Goal: Understand process/instructions: Learn about a topic

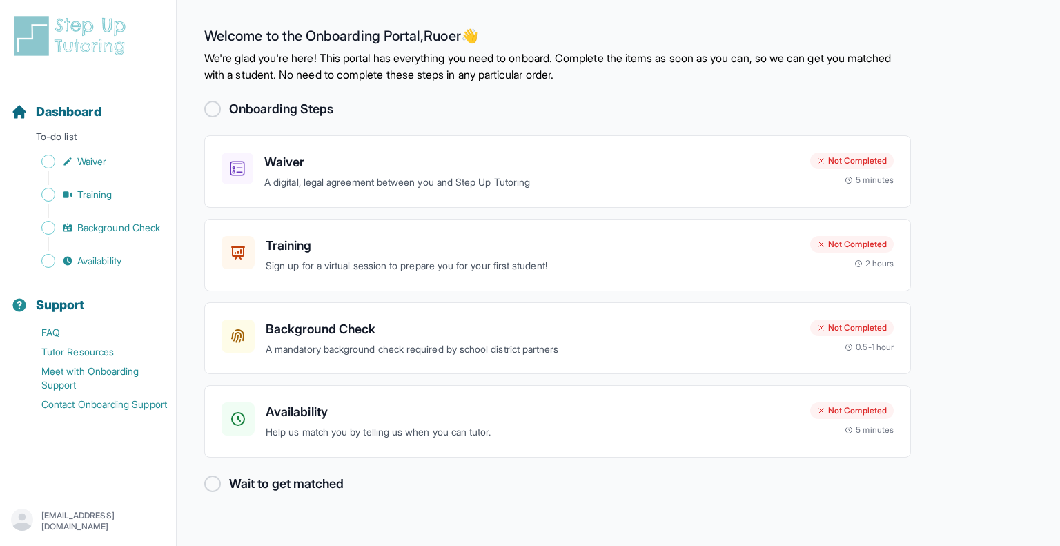
click at [670, 59] on p "We're glad you're here! This portal has everything you need to onboard. Complet…" at bounding box center [557, 66] width 707 height 33
click at [290, 154] on h3 "Waiver" at bounding box center [531, 162] width 535 height 19
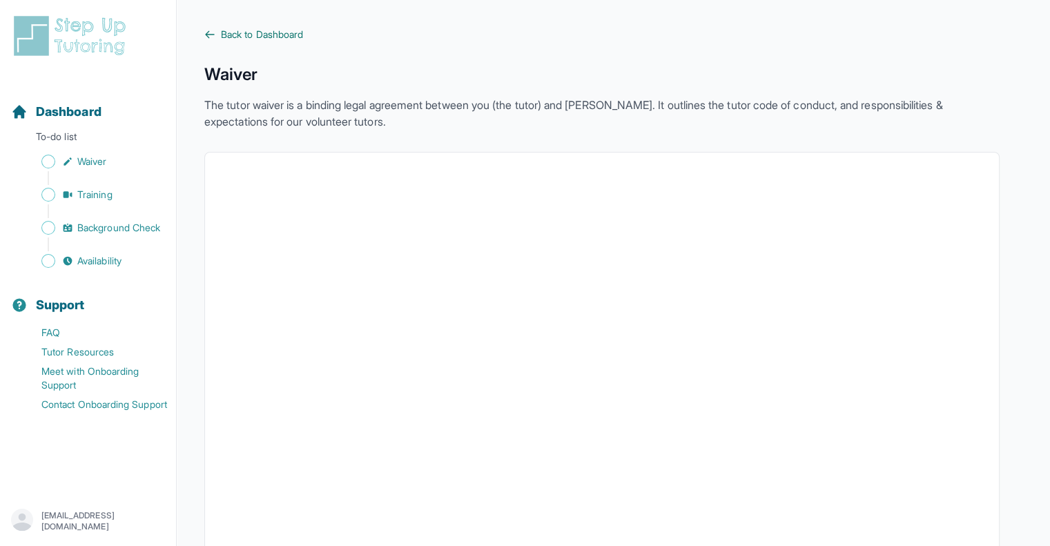
click at [215, 33] on link "Back to Dashboard" at bounding box center [601, 35] width 795 height 14
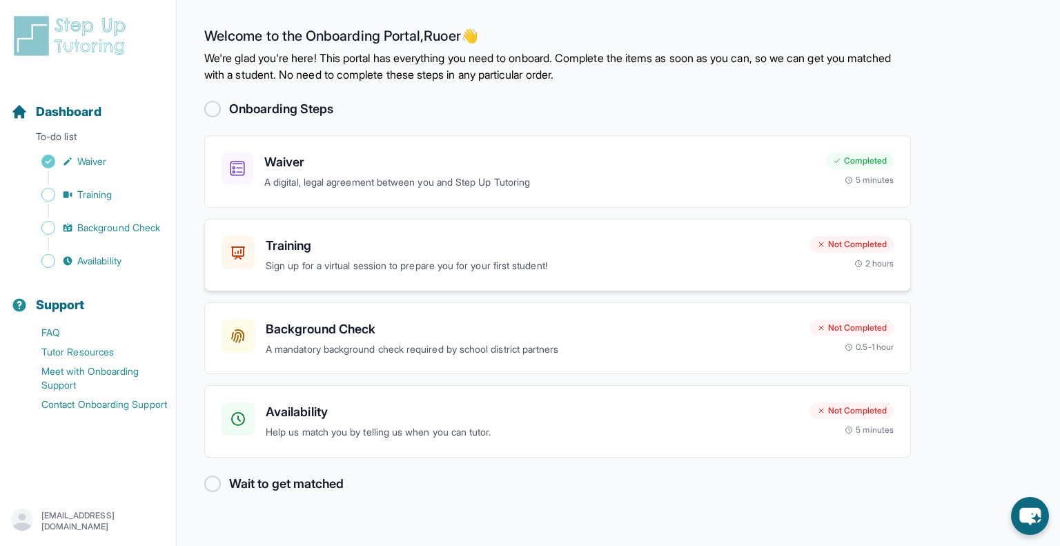
click at [409, 232] on div "Training Sign up for a virtual session to prepare you for your first student! N…" at bounding box center [557, 255] width 707 height 72
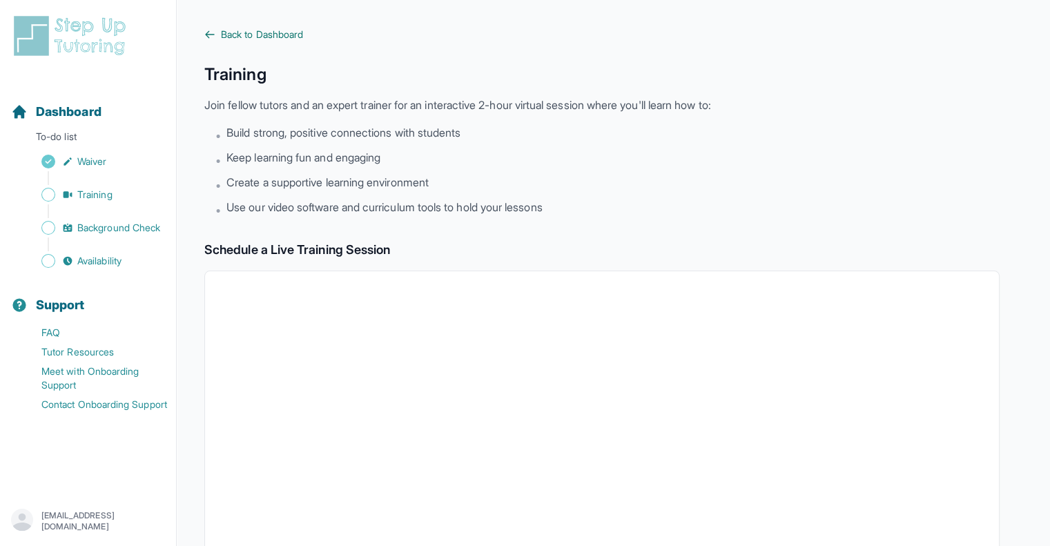
click at [213, 32] on icon at bounding box center [209, 34] width 11 height 11
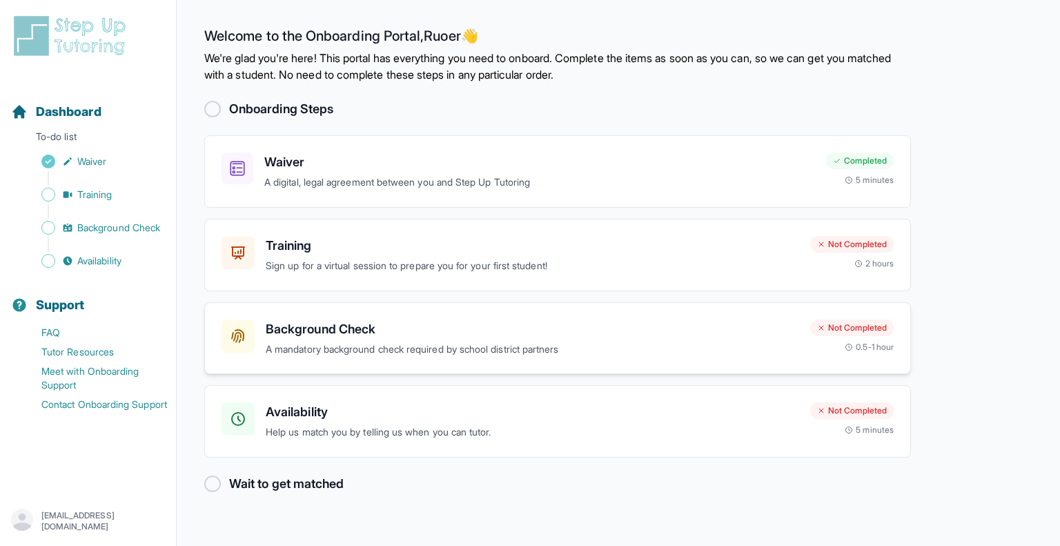
click at [262, 354] on div "Background Check A mandatory background check required by school district partn…" at bounding box center [511, 339] width 578 height 38
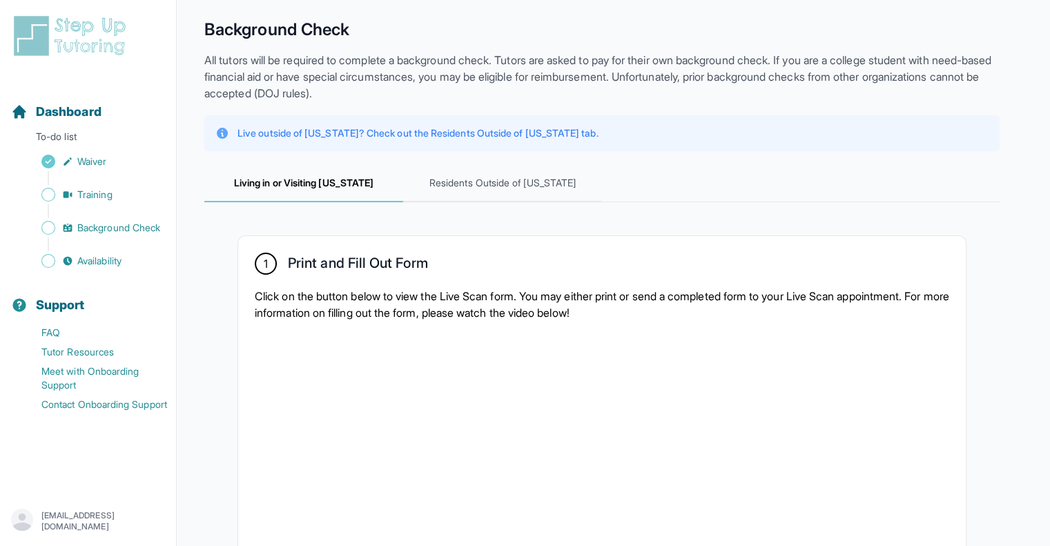
scroll to position [69, 0]
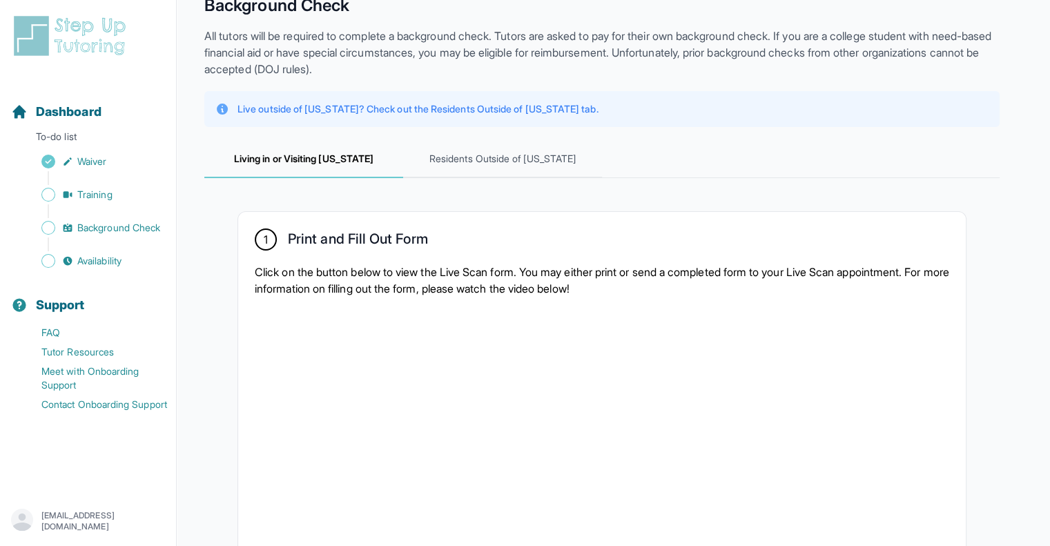
click at [284, 288] on p "Click on the button below to view the Live Scan form. You may either print or s…" at bounding box center [602, 280] width 694 height 33
click at [660, 141] on nav "Living in or Visiting California Residents Outside of California" at bounding box center [601, 159] width 795 height 37
drag, startPoint x: 678, startPoint y: 175, endPoint x: 626, endPoint y: 177, distance: 52.5
click at [678, 175] on nav "Living in or Visiting California Residents Outside of California" at bounding box center [601, 159] width 795 height 37
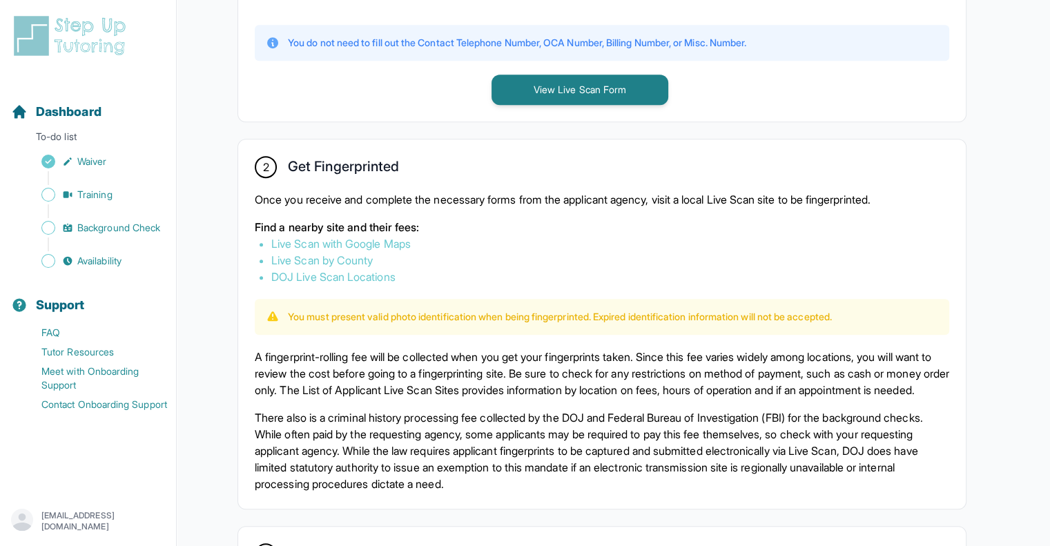
scroll to position [690, 0]
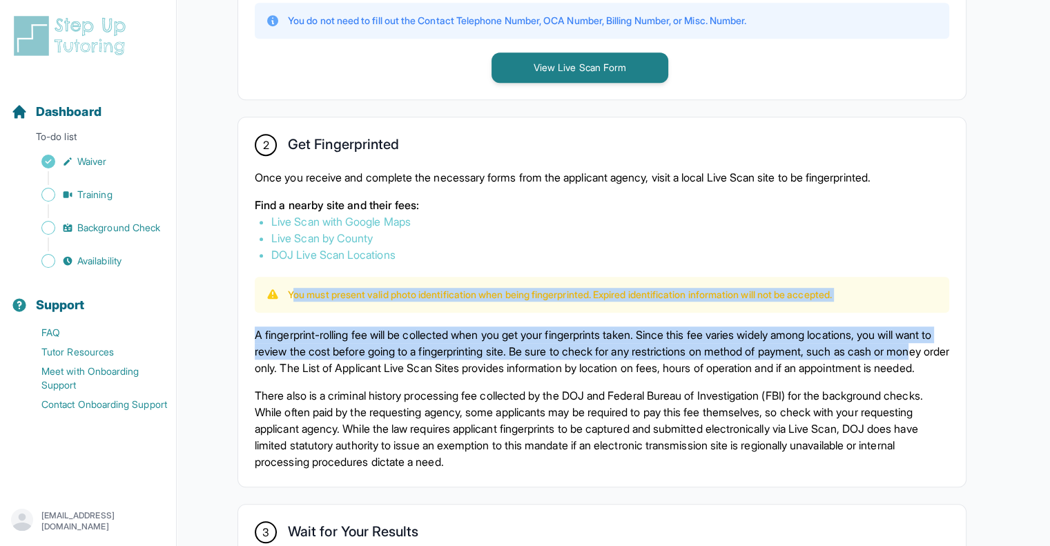
drag, startPoint x: 295, startPoint y: 296, endPoint x: 319, endPoint y: 363, distance: 71.2
click at [319, 363] on div "2 Get Fingerprinted Once you receive and complete the necessary forms from the …" at bounding box center [601, 301] width 727 height 369
click at [319, 363] on p "A fingerprint-rolling fee will be collected when you get your fingerprints take…" at bounding box center [602, 351] width 694 height 50
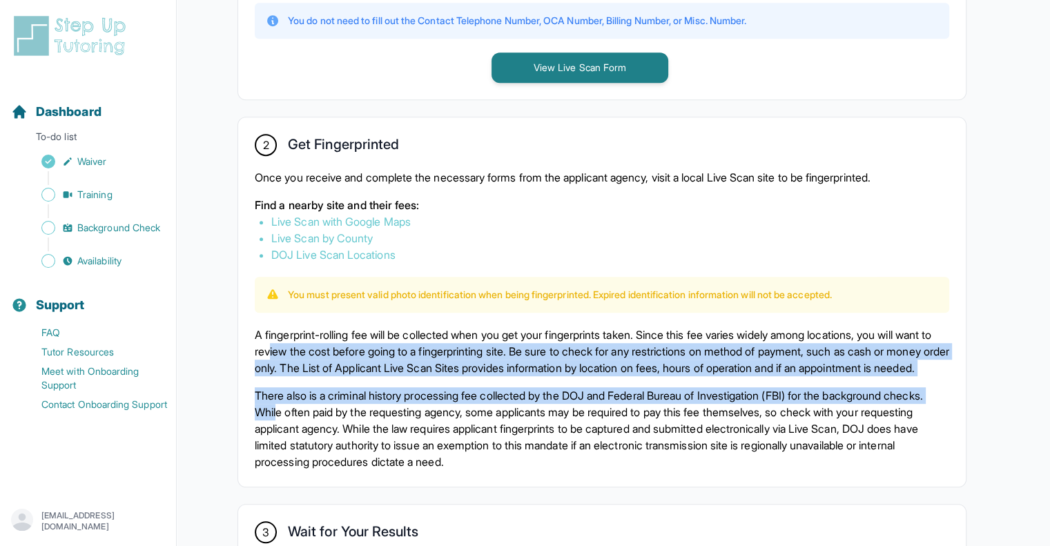
drag, startPoint x: 313, startPoint y: 355, endPoint x: 320, endPoint y: 421, distance: 66.6
click at [320, 421] on div "A fingerprint-rolling fee will be collected when you get your fingerprints take…" at bounding box center [602, 398] width 694 height 144
click at [320, 421] on p "There also is a criminal history processing fee collected by the DOJ and Federa…" at bounding box center [602, 428] width 694 height 83
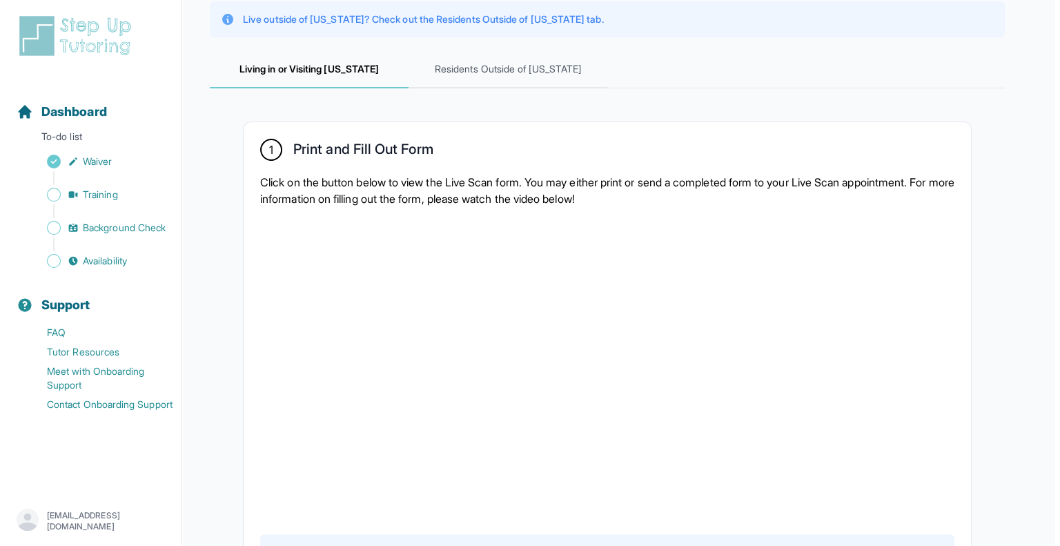
scroll to position [0, 0]
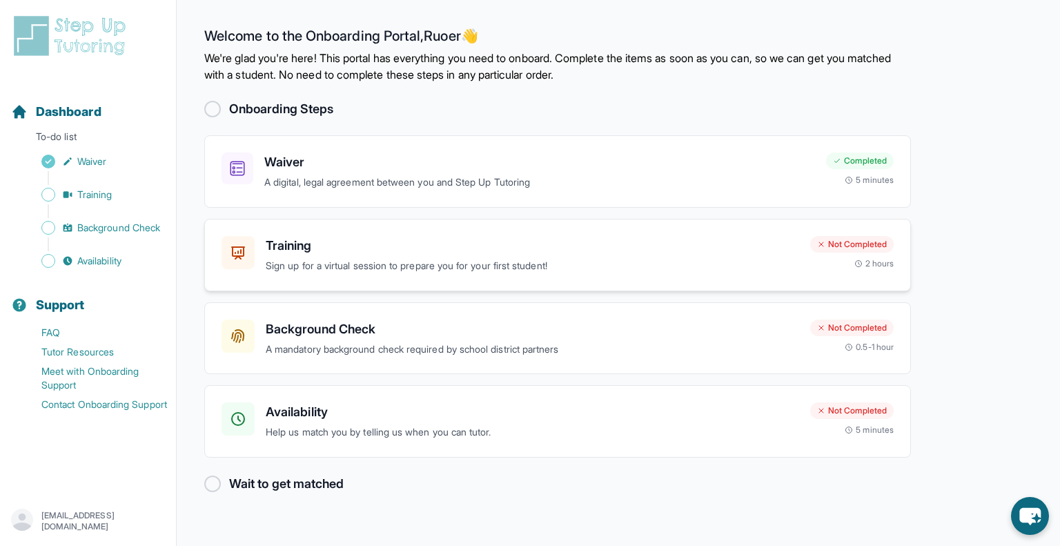
click at [425, 264] on p "Sign up for a virtual session to prepare you for your first student!" at bounding box center [532, 266] width 533 height 16
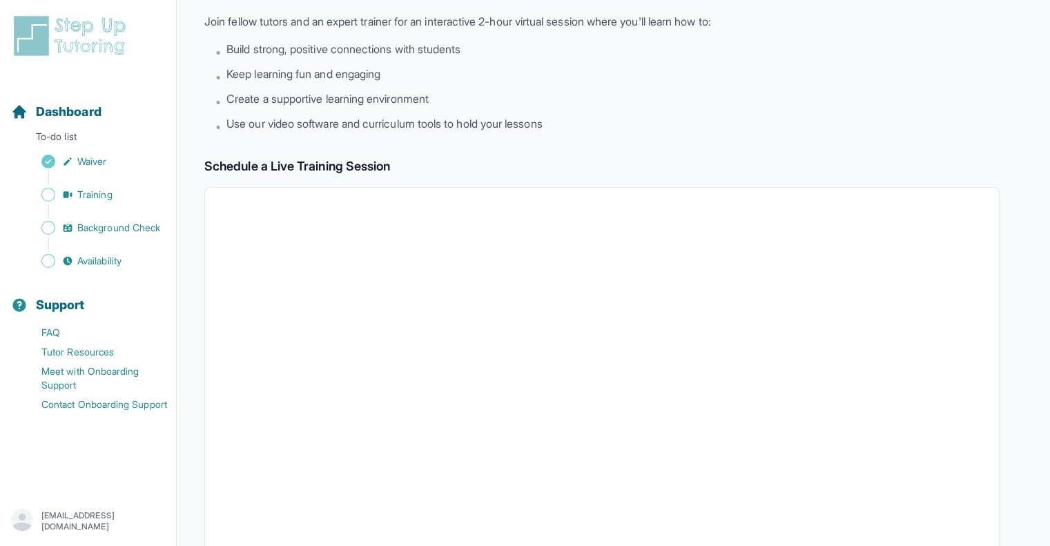
scroll to position [80, 0]
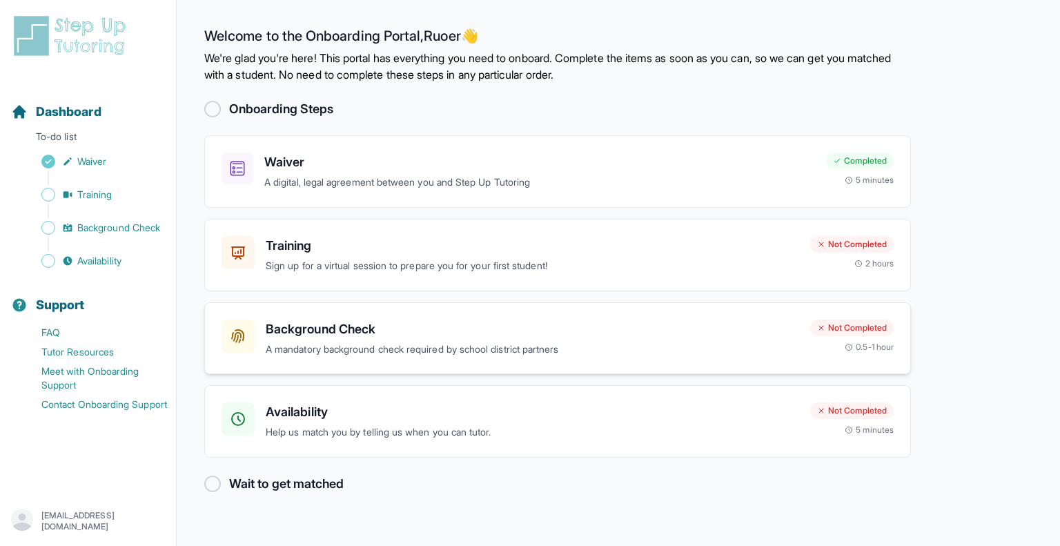
click at [395, 342] on p "A mandatory background check required by school district partners" at bounding box center [532, 350] width 533 height 16
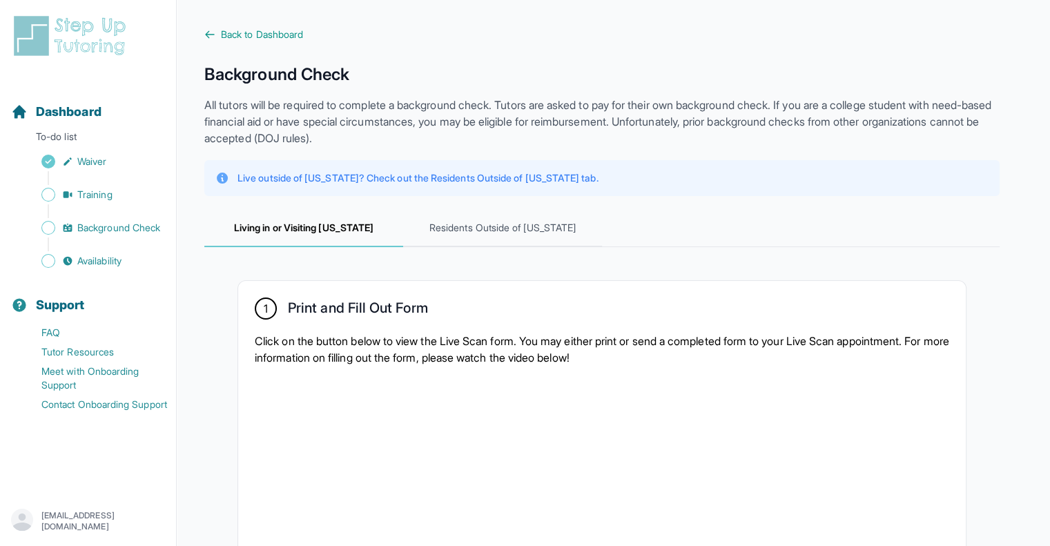
click at [395, 339] on p "Click on the button below to view the Live Scan form. You may either print or s…" at bounding box center [602, 349] width 694 height 33
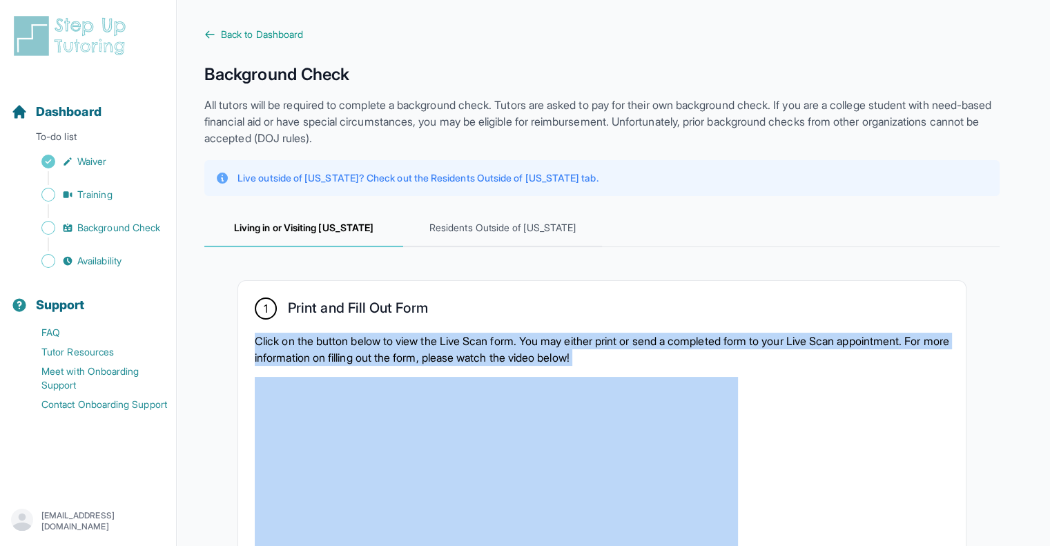
click at [395, 339] on p "Click on the button below to view the Live Scan form. You may either print or s…" at bounding box center [602, 349] width 694 height 33
click at [489, 336] on p "Click on the button below to view the Live Scan form. You may either print or s…" at bounding box center [602, 349] width 694 height 33
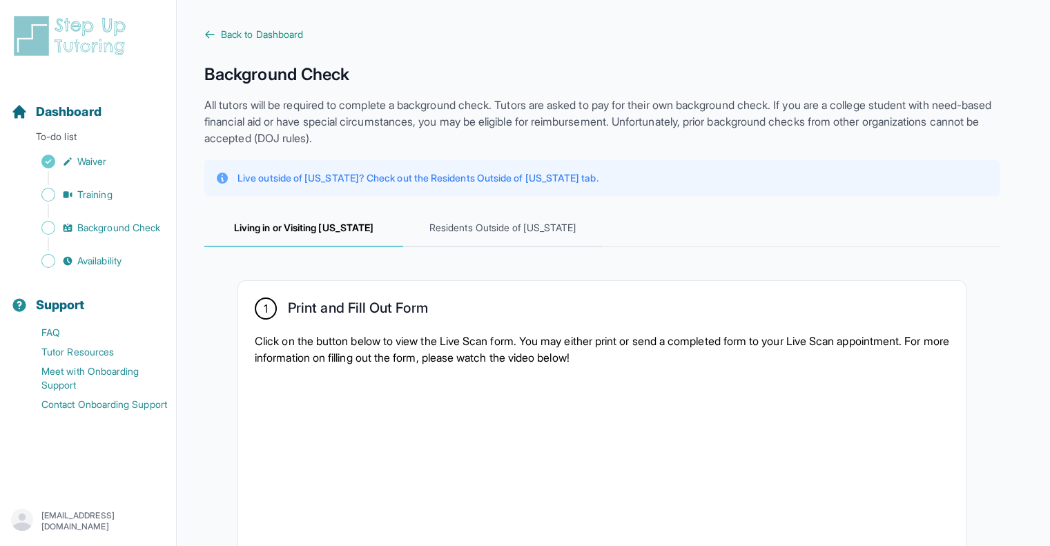
click at [491, 336] on p "Click on the button below to view the Live Scan form. You may either print or s…" at bounding box center [602, 349] width 694 height 33
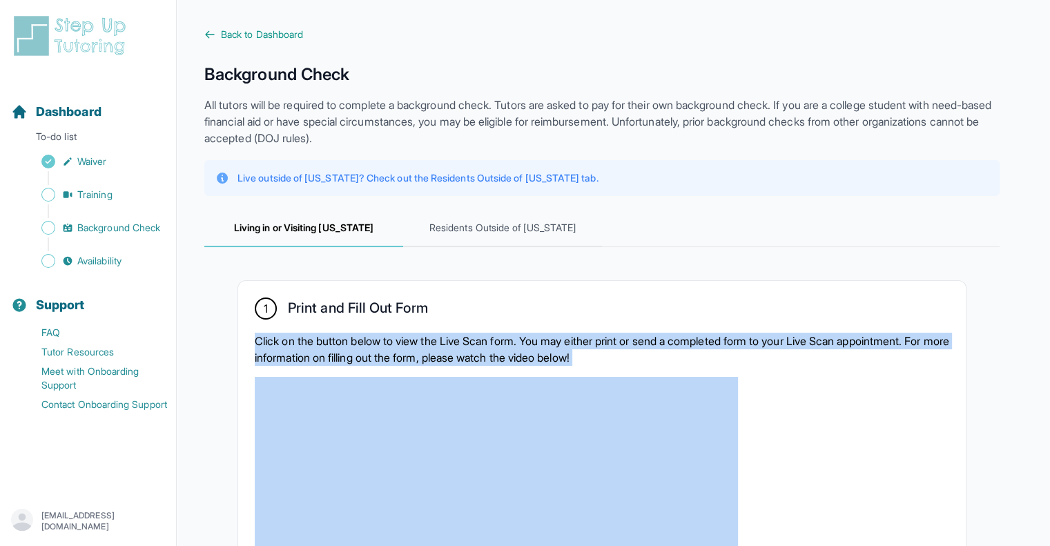
click at [491, 336] on p "Click on the button below to view the Live Scan form. You may either print or s…" at bounding box center [602, 349] width 694 height 33
click at [480, 336] on p "Click on the button below to view the Live Scan form. You may either print or s…" at bounding box center [602, 349] width 694 height 33
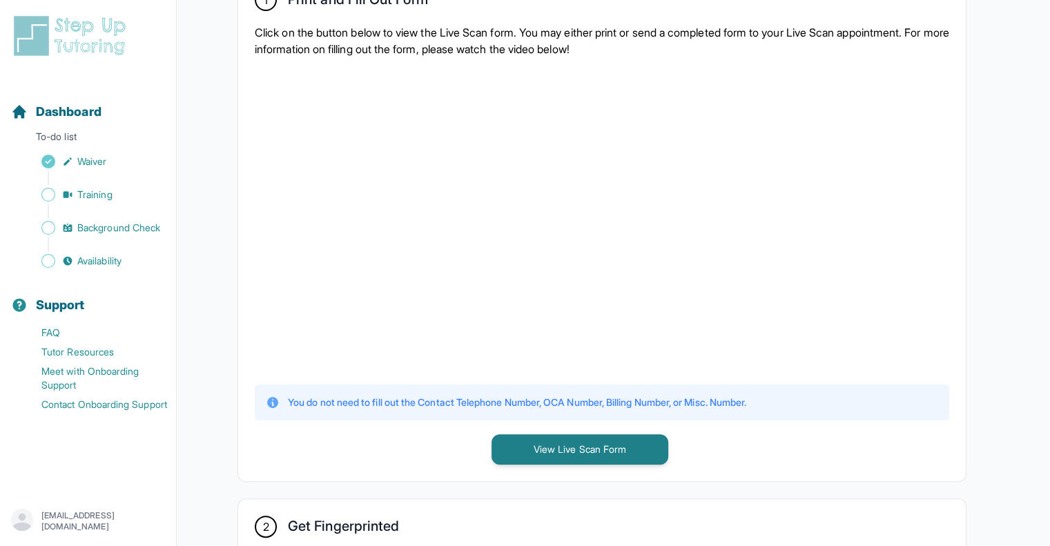
scroll to position [276, 0]
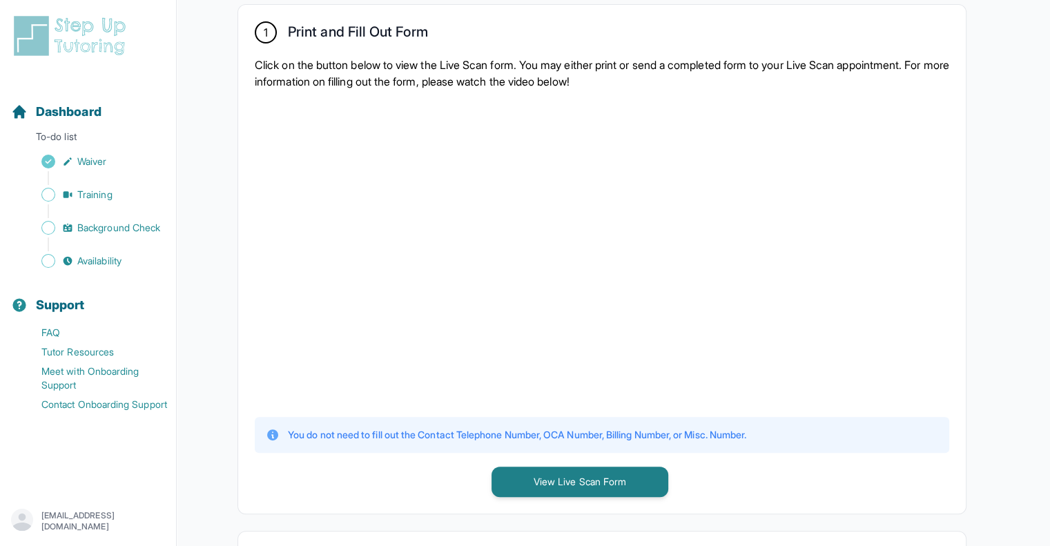
click at [555, 497] on div "1 Print and Fill Out Form Click on the button below to view the Live Scan form.…" at bounding box center [601, 259] width 727 height 509
click at [638, 73] on p "Click on the button below to view the Live Scan form. You may either print or s…" at bounding box center [602, 73] width 694 height 33
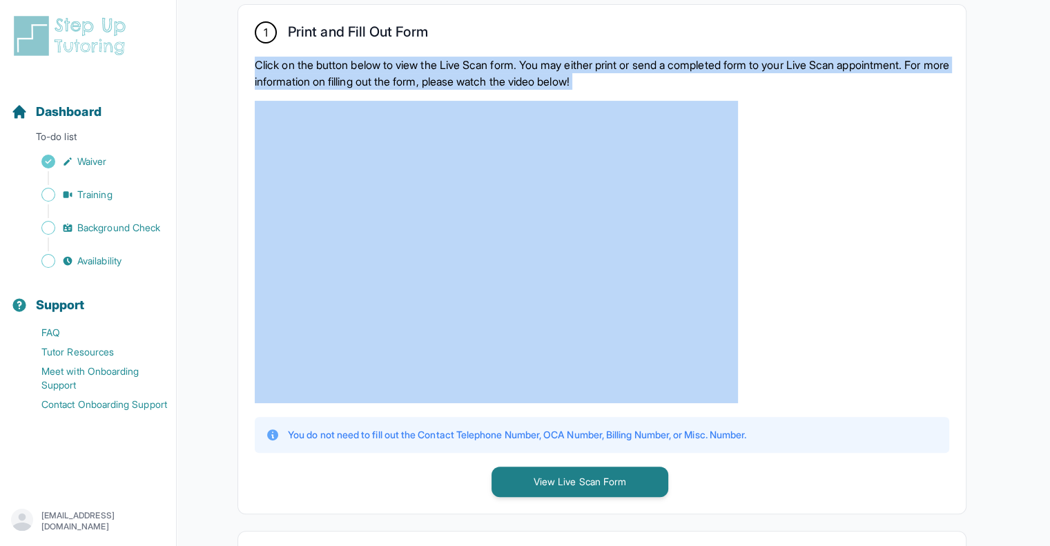
click at [638, 73] on p "Click on the button below to view the Live Scan form. You may either print or s…" at bounding box center [602, 73] width 694 height 33
click at [654, 74] on p "Click on the button below to view the Live Scan form. You may either print or s…" at bounding box center [602, 73] width 694 height 33
